Goal: Task Accomplishment & Management: Manage account settings

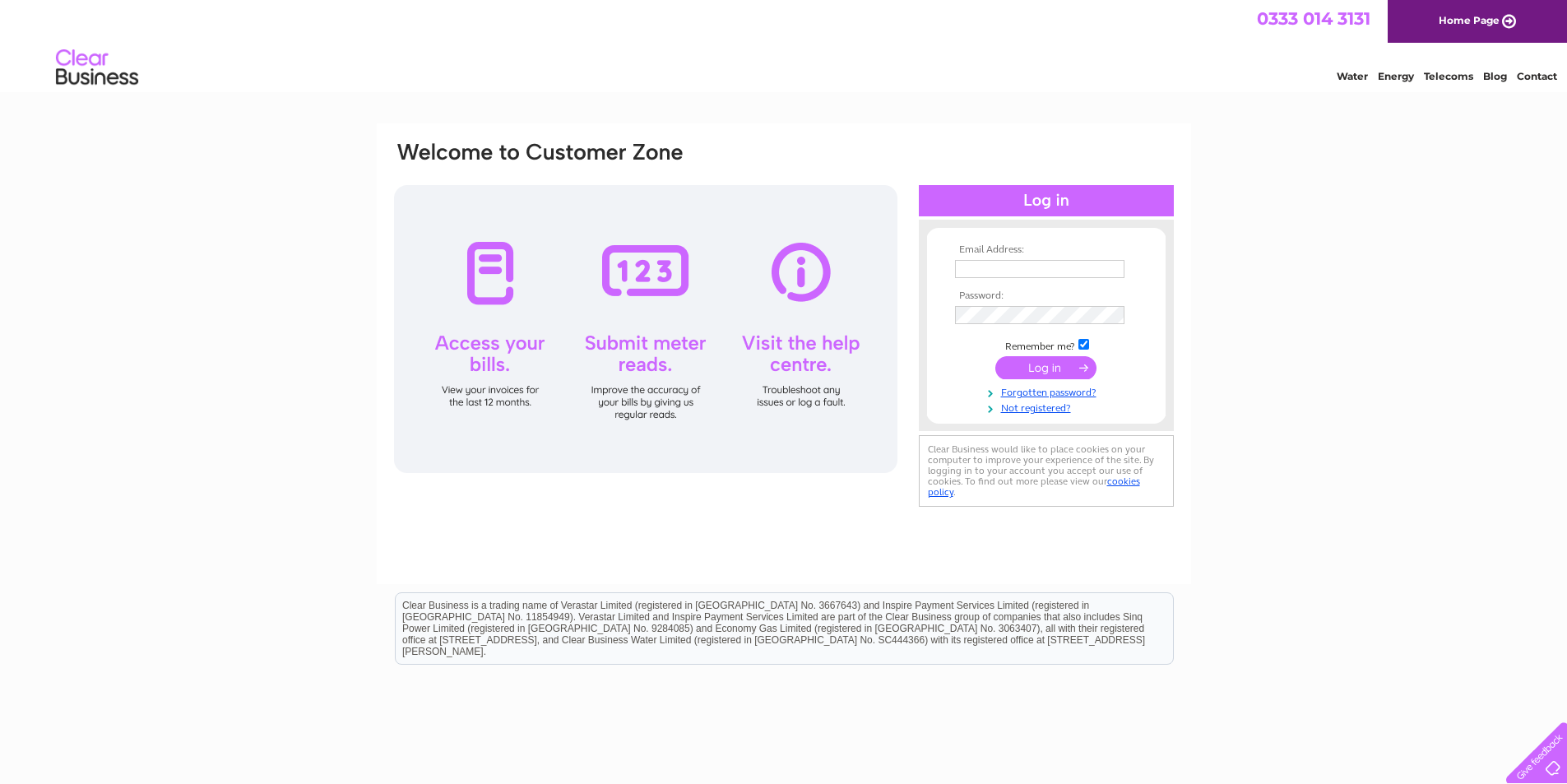
type input "shillaygordons@btinternet.com"
click at [1078, 373] on input "submit" at bounding box center [1046, 367] width 102 height 23
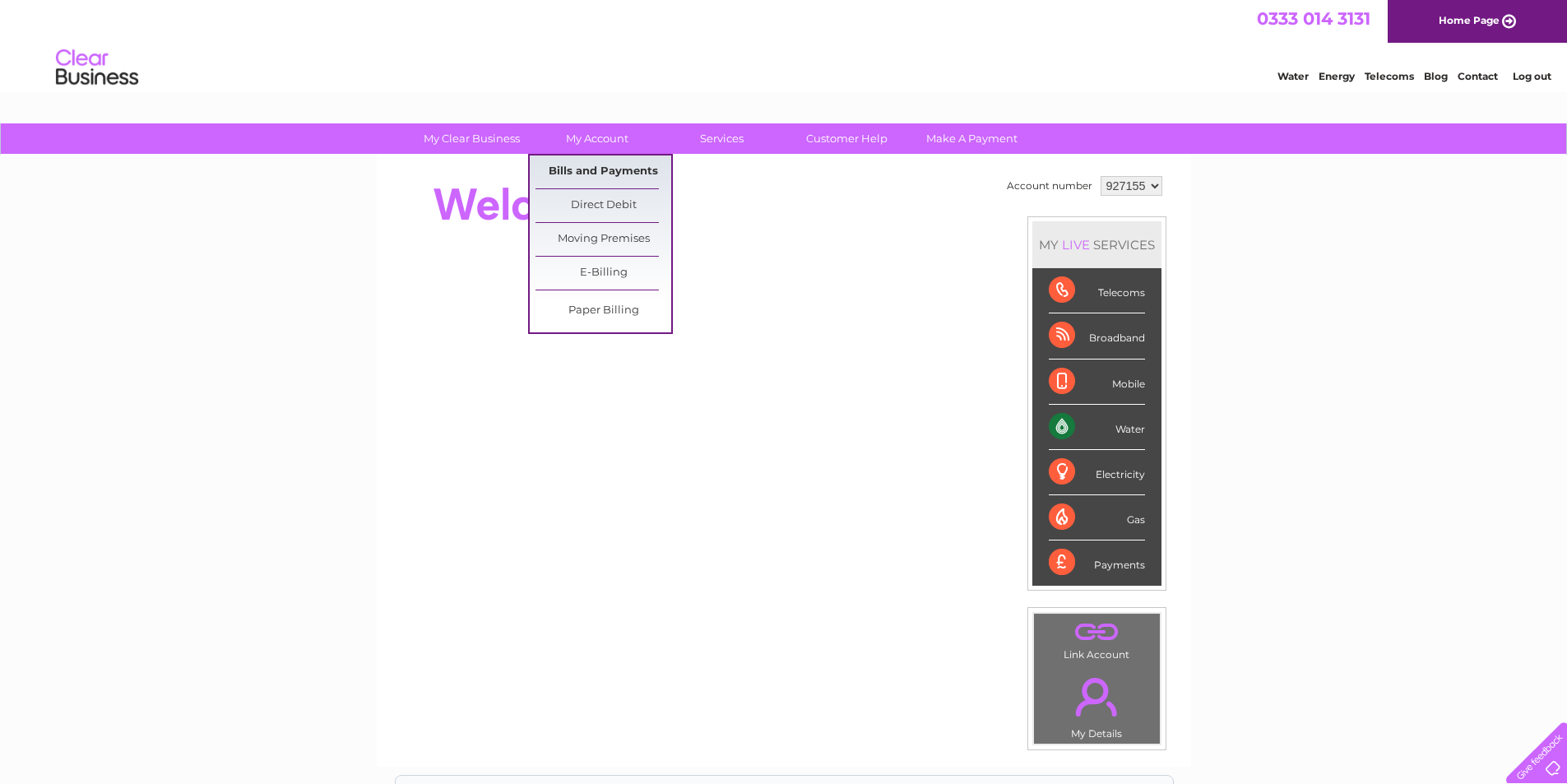
click at [620, 179] on link "Bills and Payments" at bounding box center [604, 172] width 135 height 33
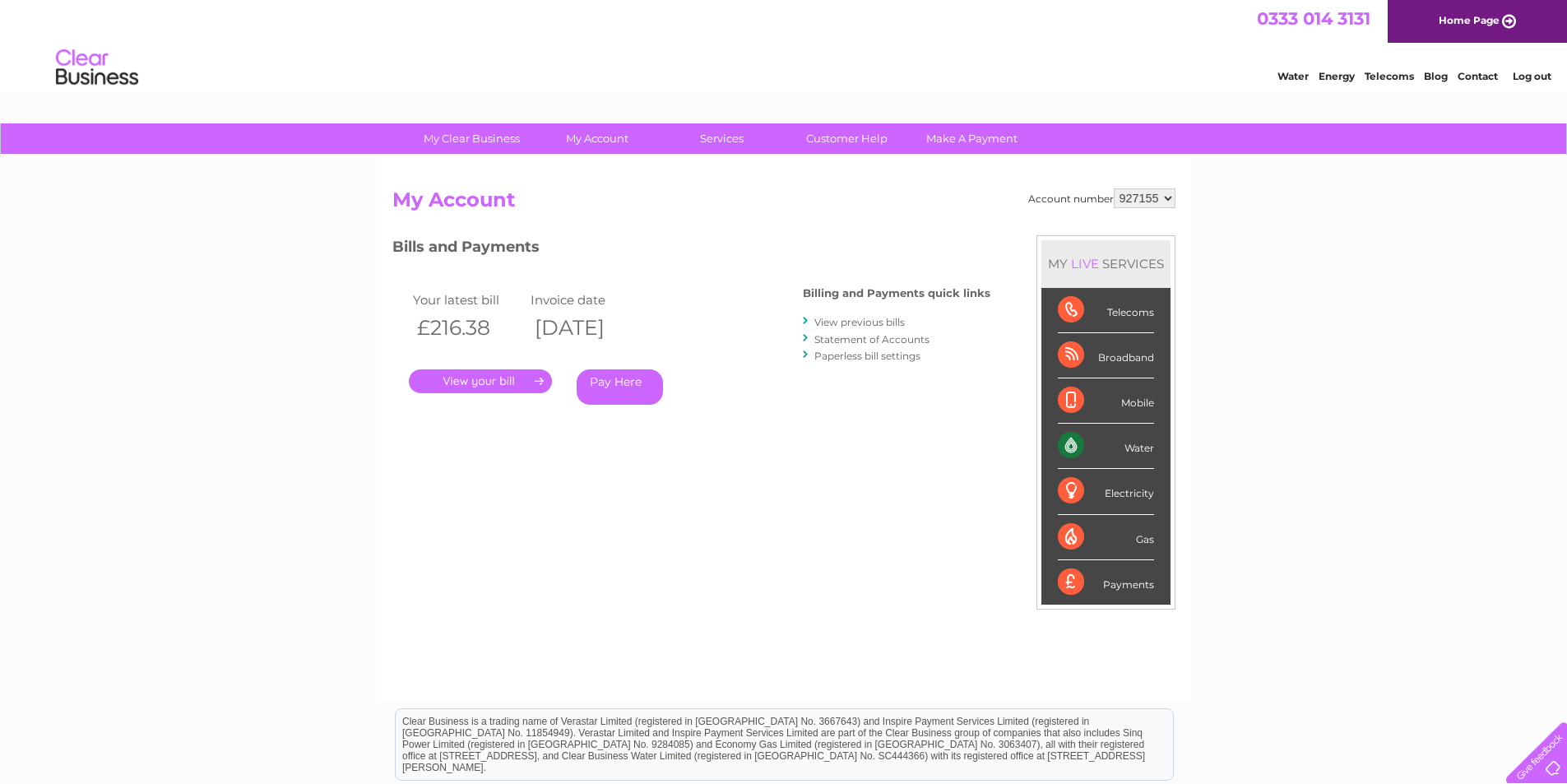
click at [504, 386] on link "." at bounding box center [481, 381] width 143 height 24
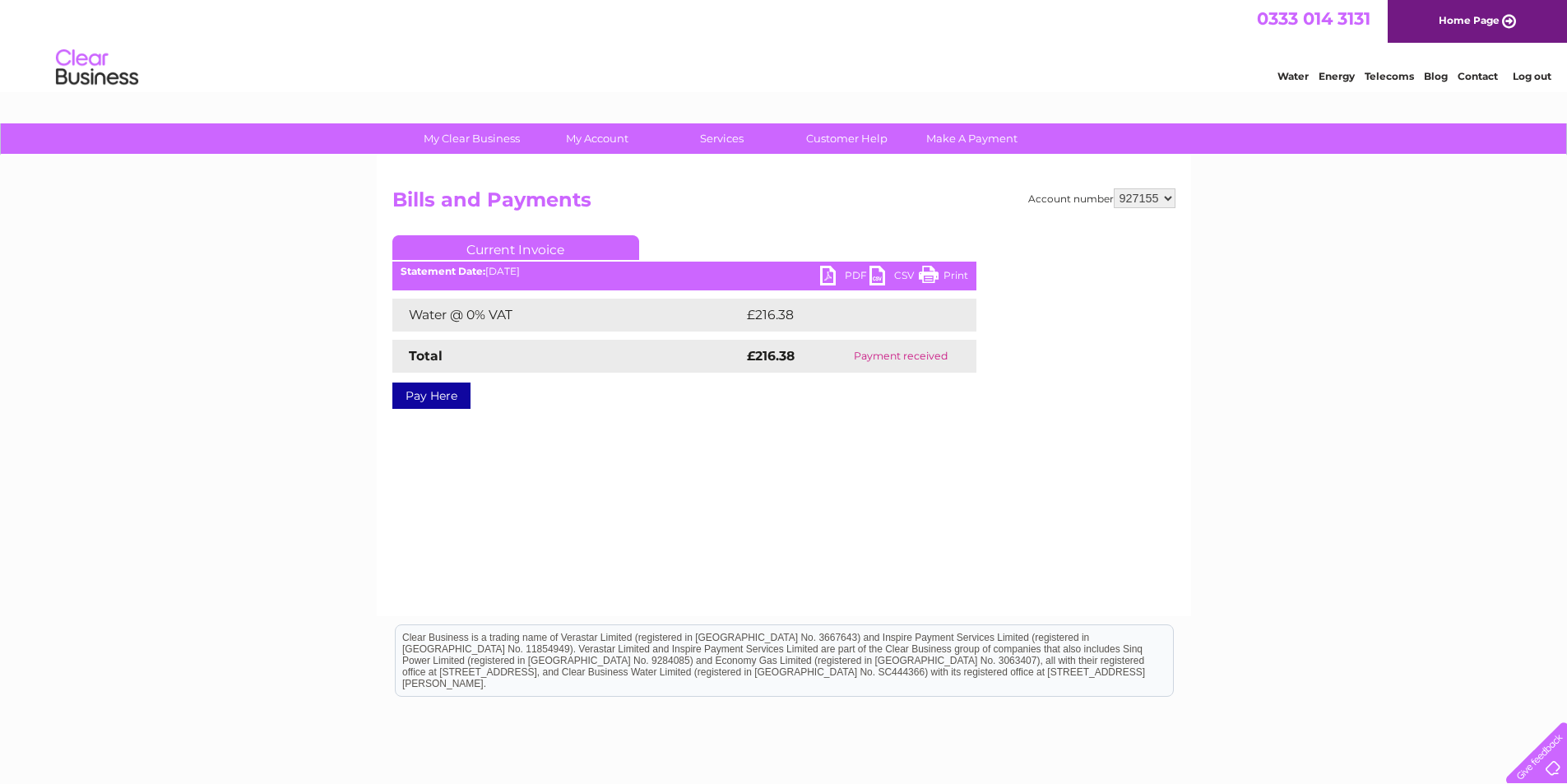
click at [821, 276] on link "PDF" at bounding box center [844, 277] width 49 height 24
